Goal: Task Accomplishment & Management: Manage account settings

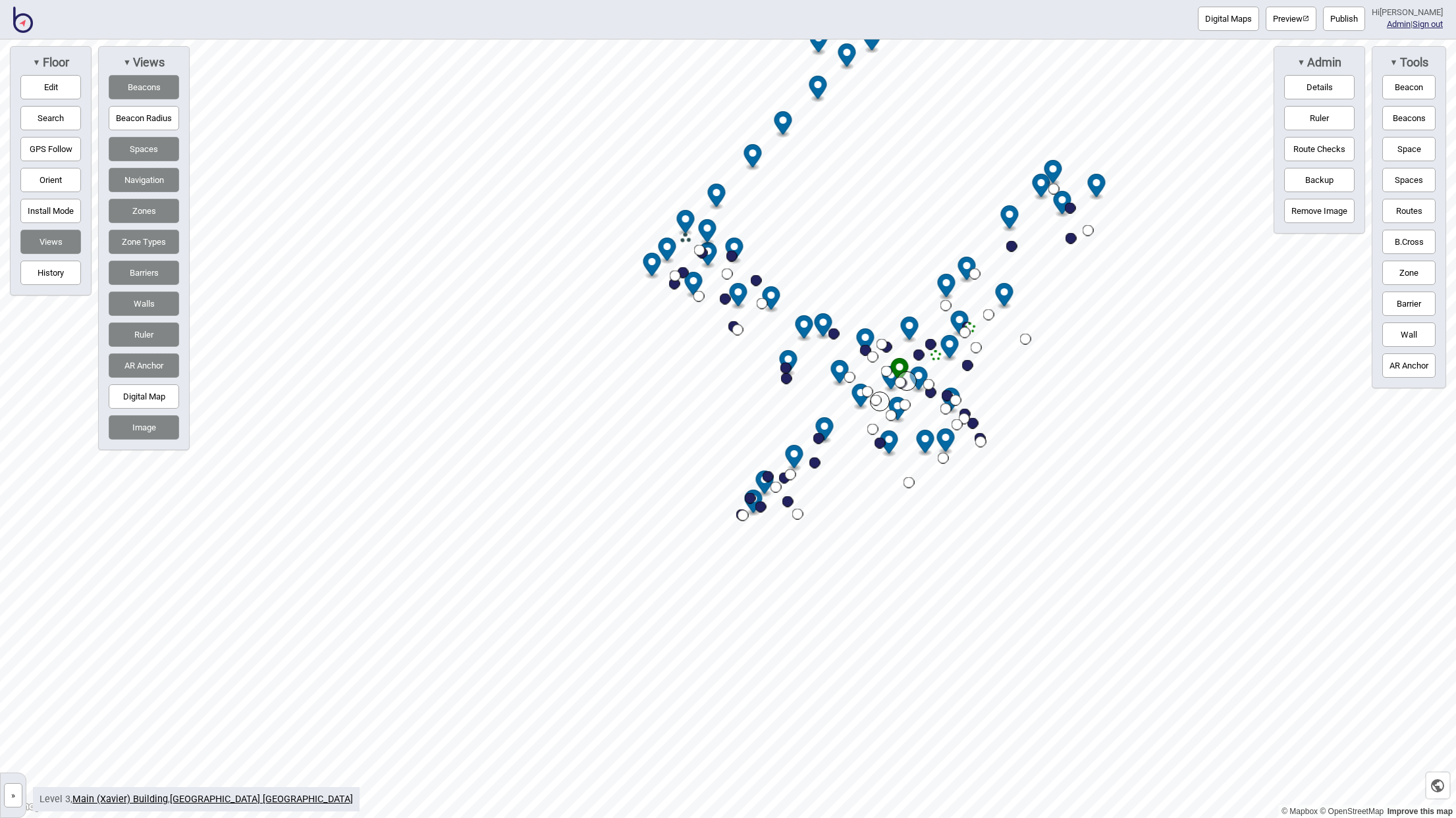
click at [15, 792] on button "»" at bounding box center [13, 795] width 18 height 24
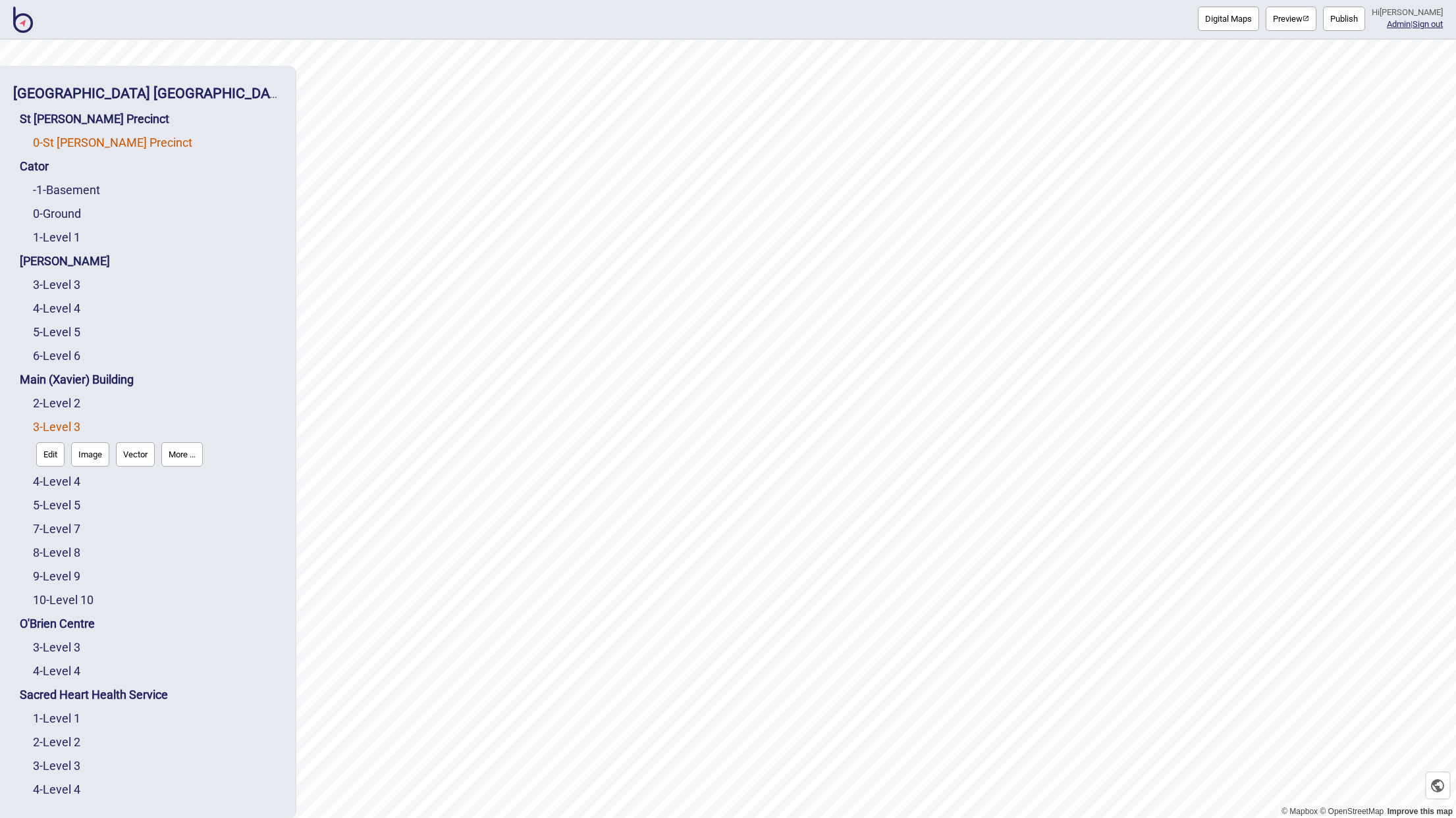
click at [78, 135] on link "0 - St Vincent's Precinct" at bounding box center [113, 142] width 160 height 14
click at [58, 158] on button "Edit" at bounding box center [50, 170] width 28 height 24
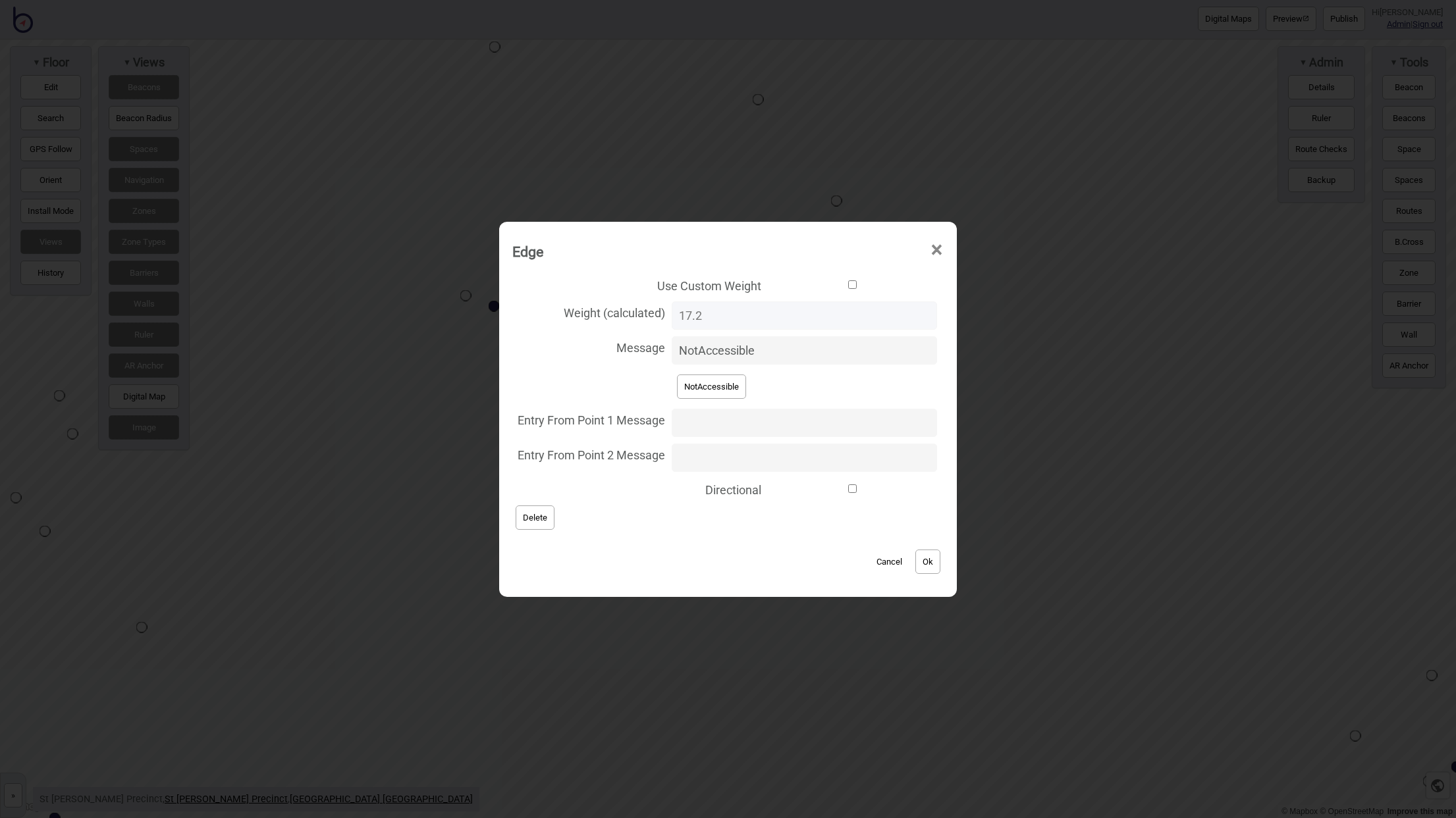
click at [877, 559] on button "Cancel" at bounding box center [889, 562] width 39 height 24
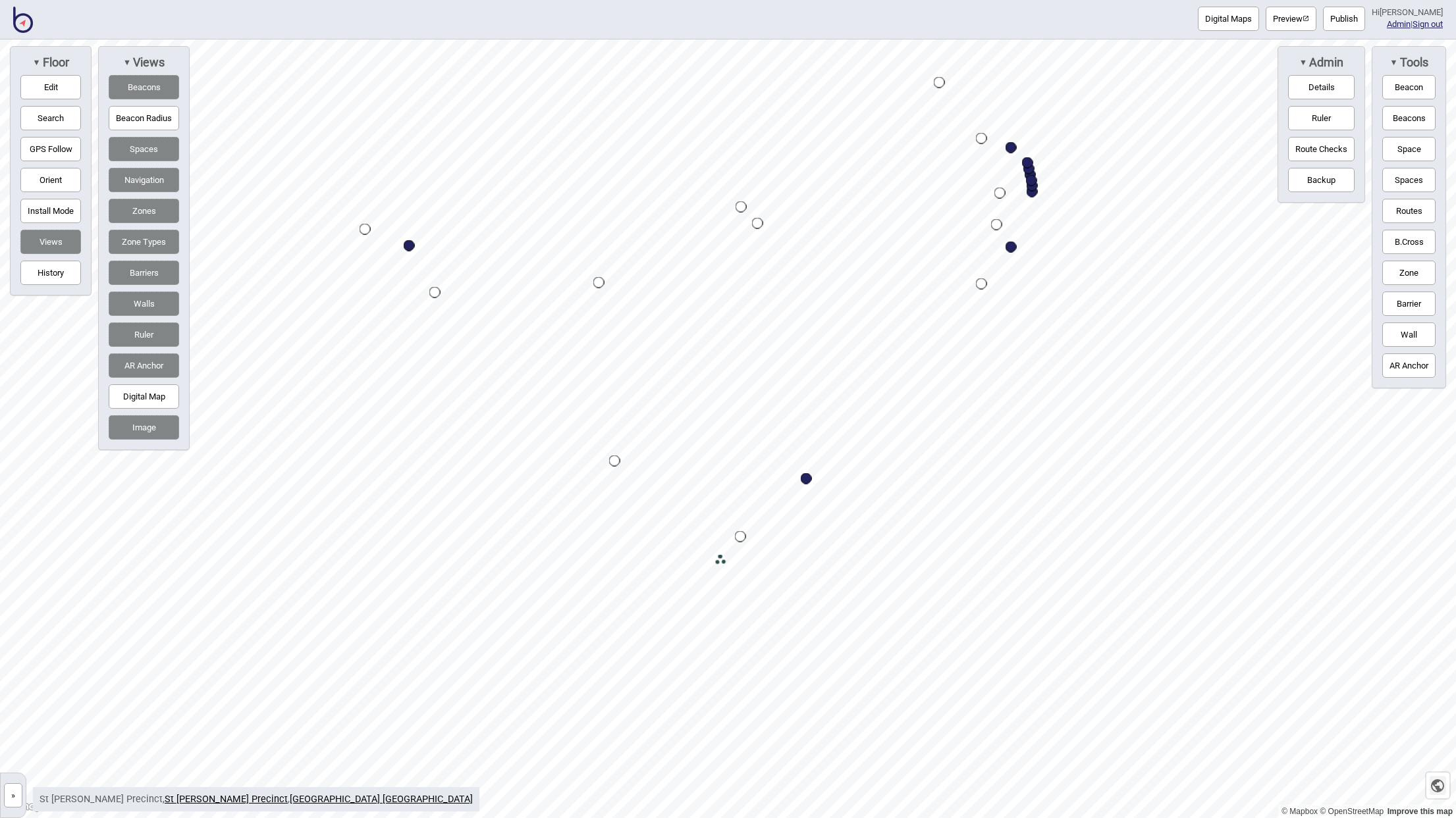
click at [1436, 789] on icon "button" at bounding box center [1437, 785] width 13 height 13
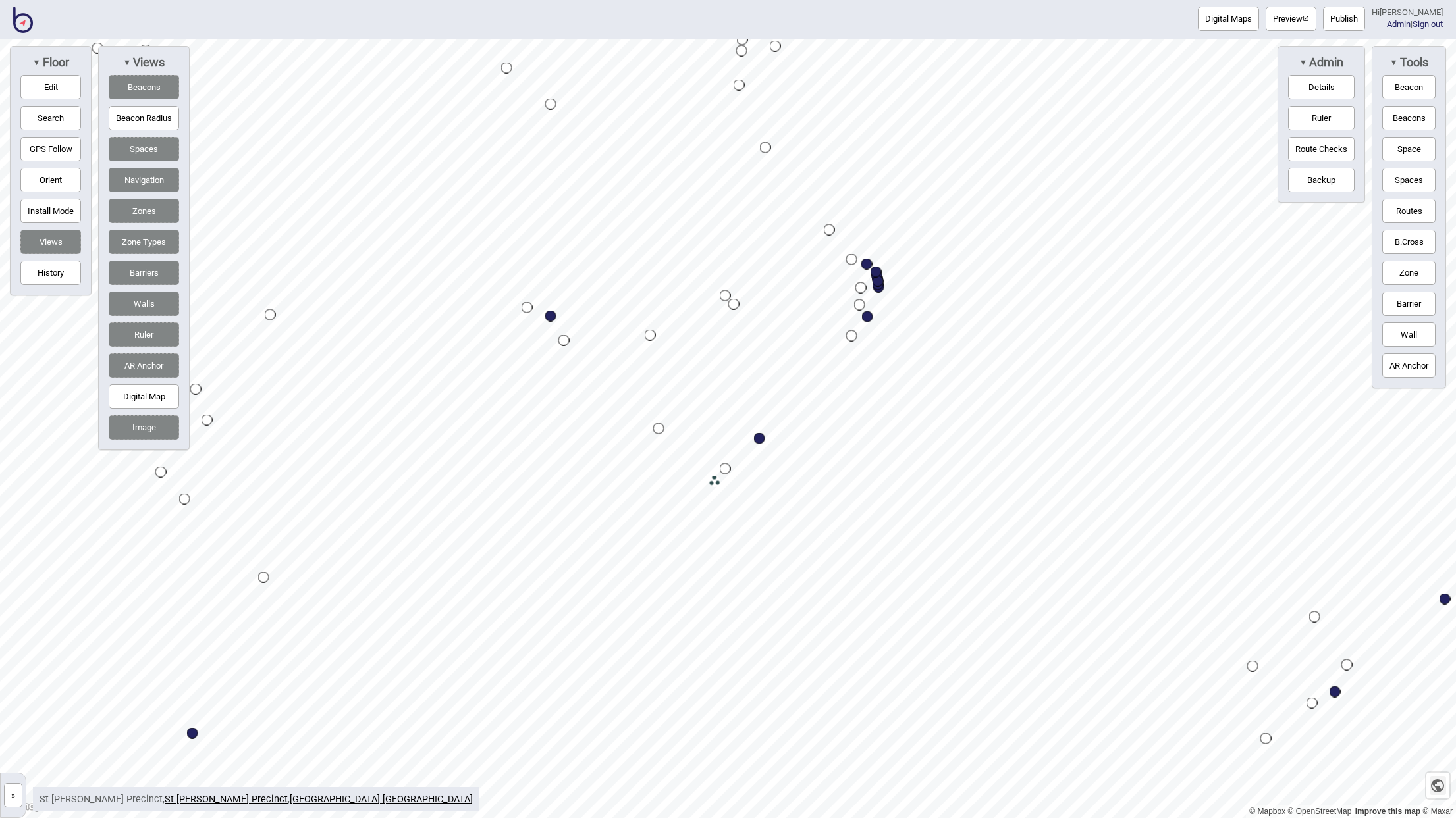
click at [1433, 785] on icon "button" at bounding box center [1437, 785] width 13 height 13
